Goal: Task Accomplishment & Management: Complete application form

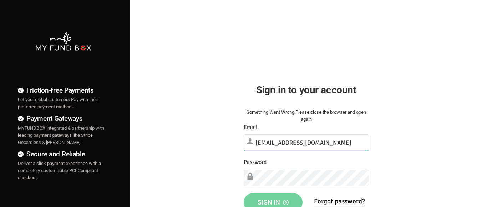
type input "[EMAIL_ADDRESS][DOMAIN_NAME]"
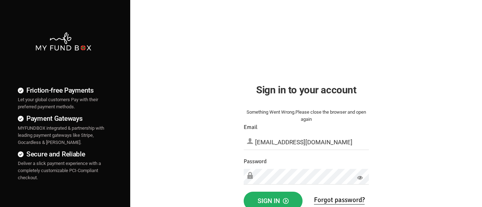
click at [273, 199] on span "Sign in" at bounding box center [272, 200] width 31 height 7
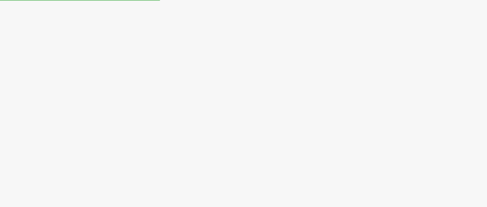
select select "100"
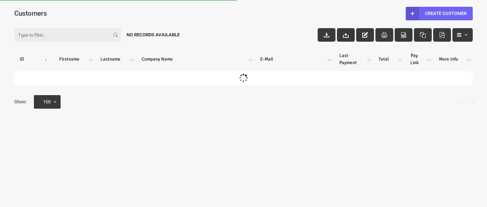
click at [439, 13] on link "Create Customer" at bounding box center [439, 14] width 67 height 14
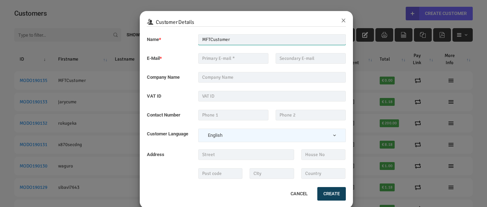
type input "MFTCustomer"
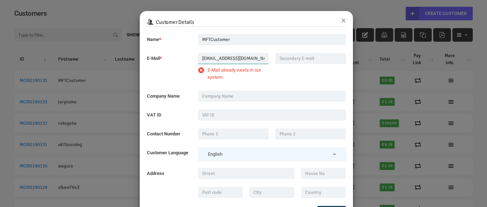
type input "MFT_Email1@gmail.com"
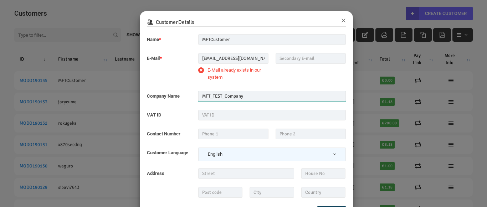
type input "MFT_TEST_Company"
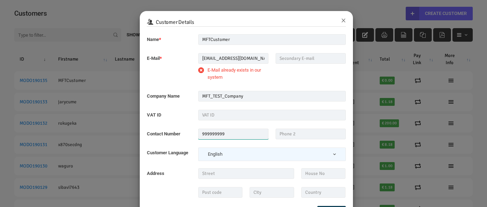
type input "999999999"
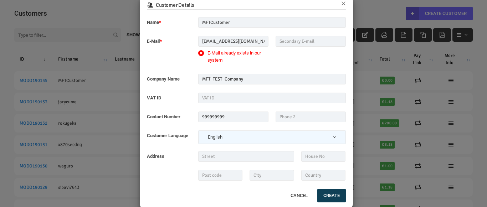
scroll to position [31, 0]
